Goal: Information Seeking & Learning: Check status

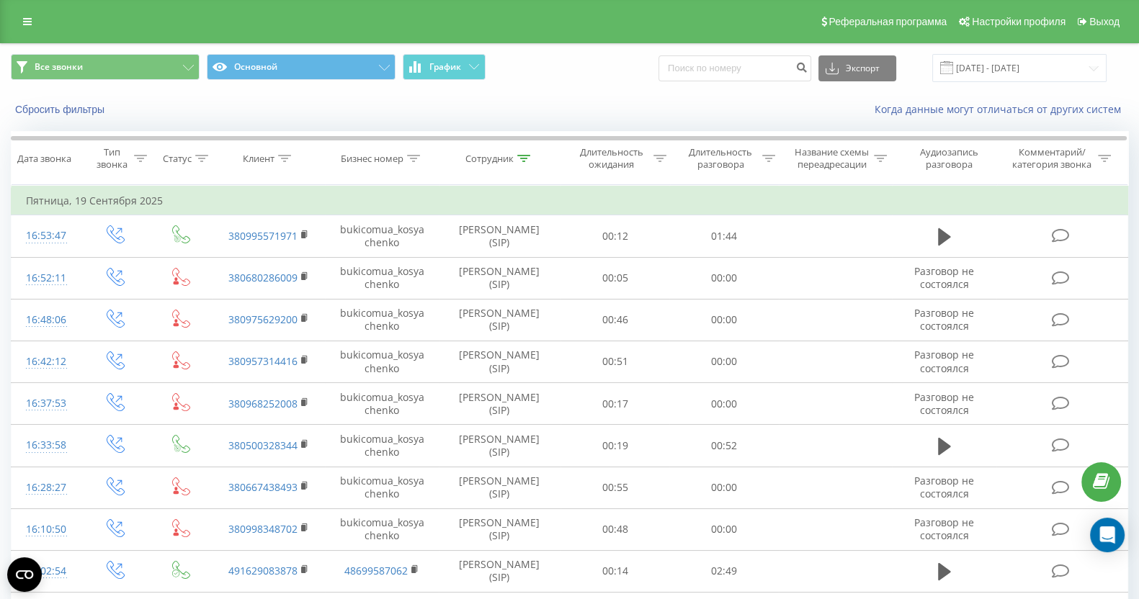
drag, startPoint x: 738, startPoint y: 115, endPoint x: 739, endPoint y: 88, distance: 26.7
click at [738, 108] on div "Когда данные могут отличаться от других систем" at bounding box center [782, 109] width 711 height 14
paste input "(097) 334-30-80"
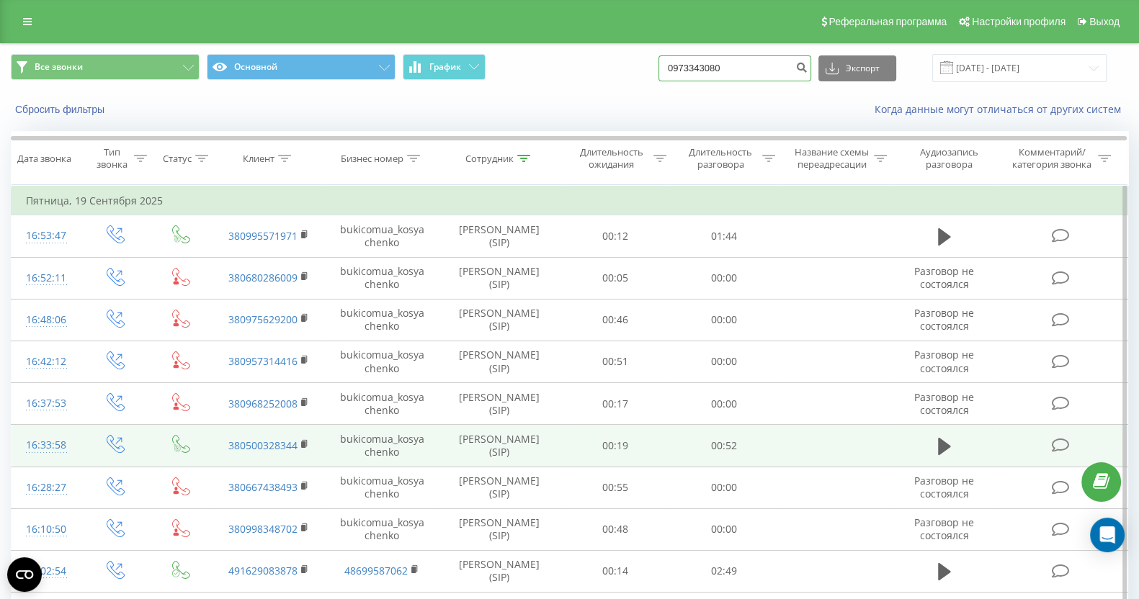
type input "0973343080"
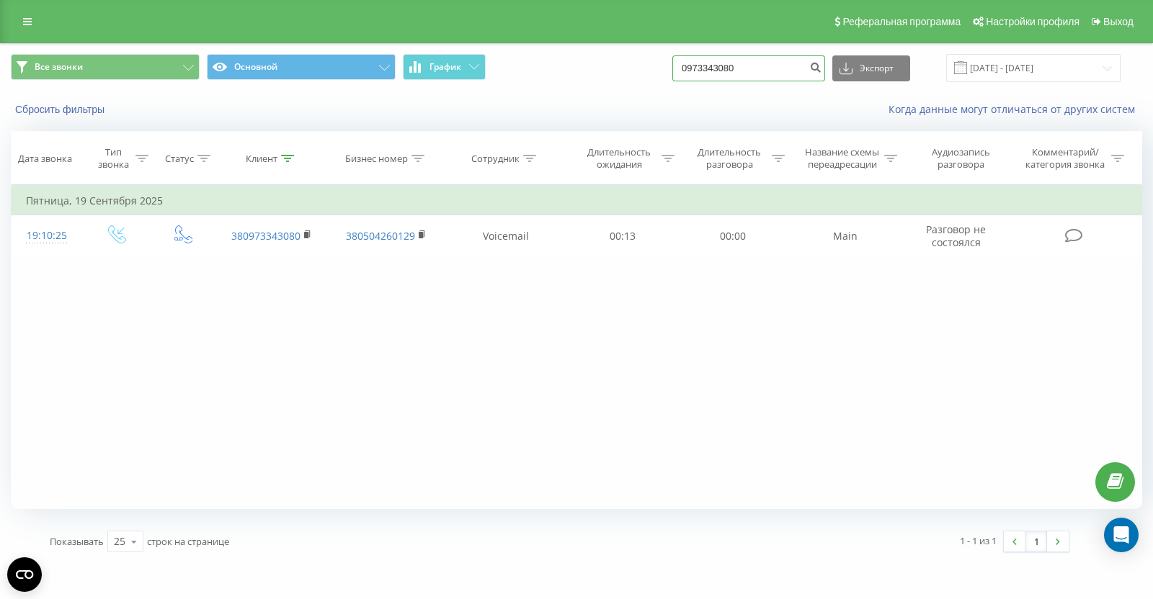
drag, startPoint x: 794, startPoint y: 73, endPoint x: 661, endPoint y: 66, distance: 132.8
click at [674, 66] on div "Все звонки Основной График 0973343080 Экспорт .csv .xls .xlsx 22.06.2025 - 22.0…" at bounding box center [576, 68] width 1131 height 28
paste input "(050) 239-98-22"
type input "0502399822"
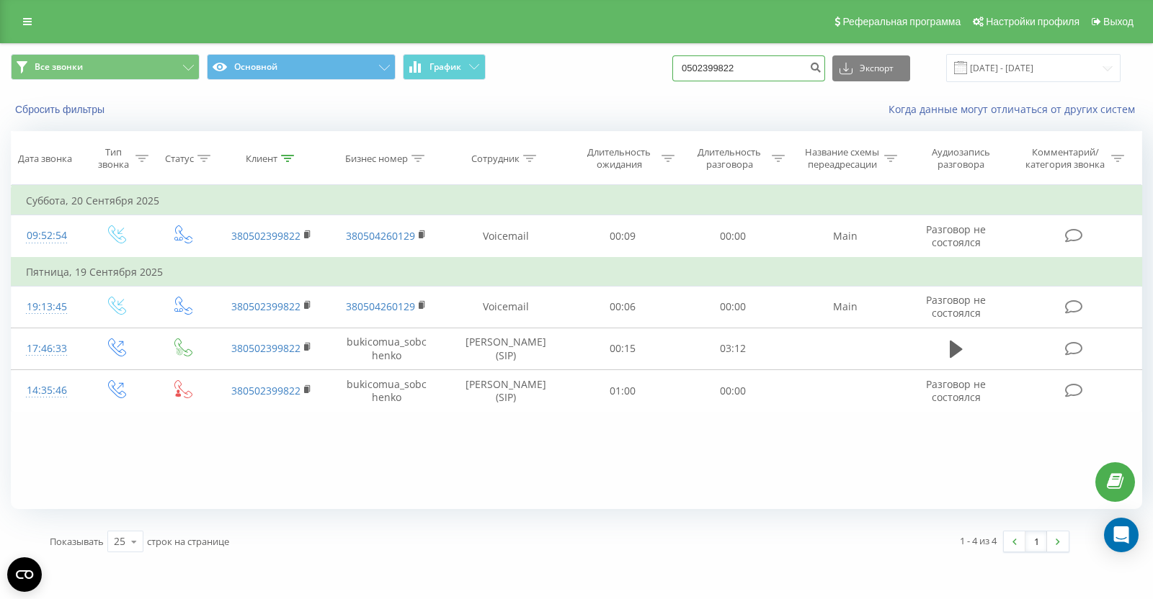
drag, startPoint x: 597, startPoint y: 54, endPoint x: 563, endPoint y: 55, distance: 33.9
click at [564, 54] on div "Все звонки Основной График 0502399822 Экспорт .csv .xls .xlsx 22.06.2025 - 22.0…" at bounding box center [576, 68] width 1131 height 28
paste input "(098) 236-81-67"
type input "0982368167"
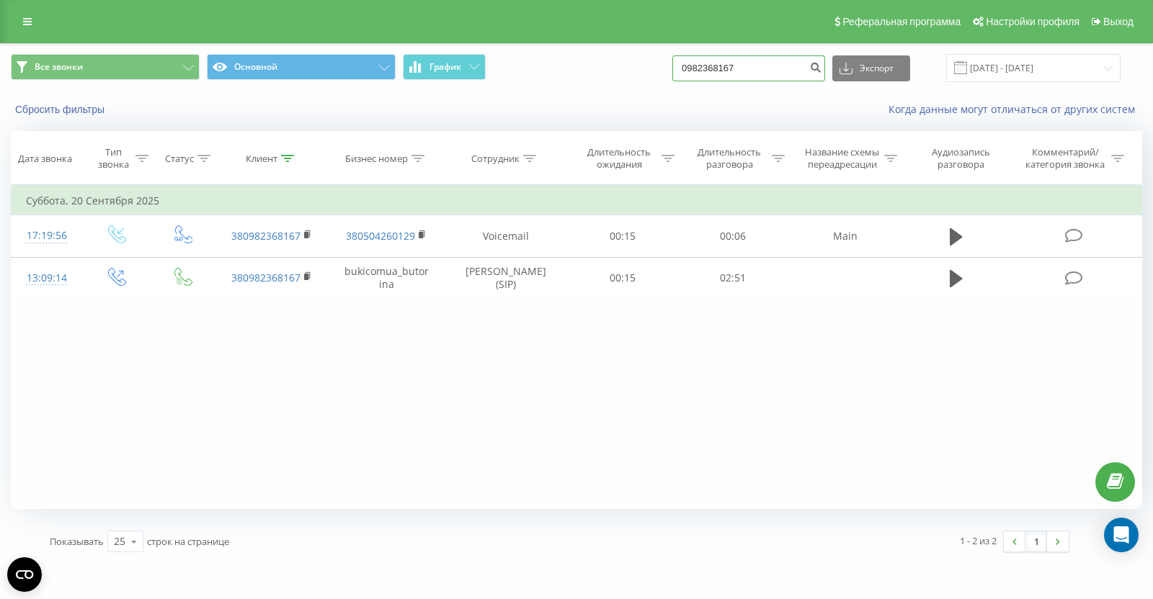
paste input "(099) 093-57-06"
type input "0"
paste input "(099) 093-57-06"
type input "0990935706"
